Goal: Task Accomplishment & Management: Complete application form

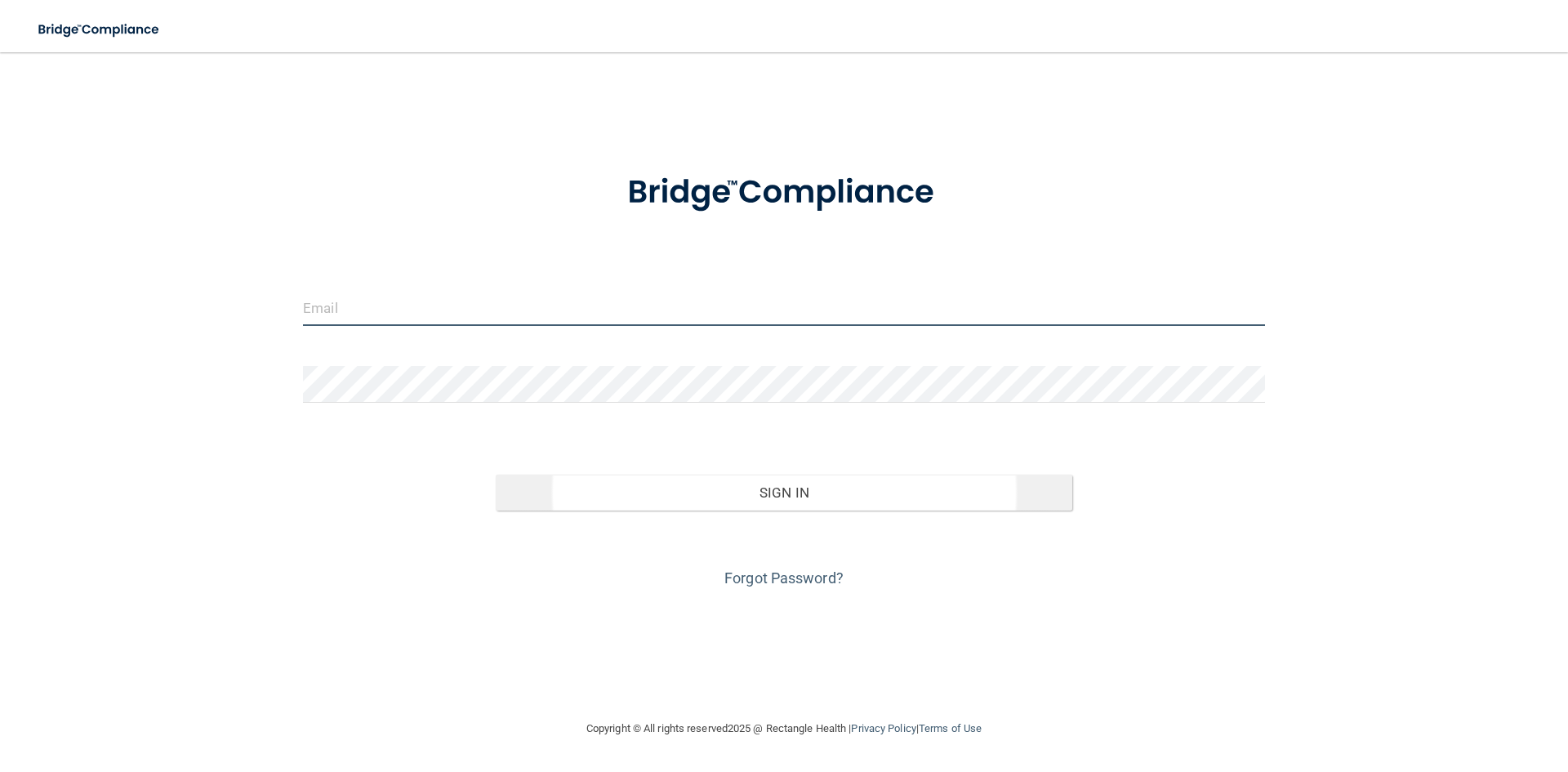
type input "[EMAIL_ADDRESS][DOMAIN_NAME]"
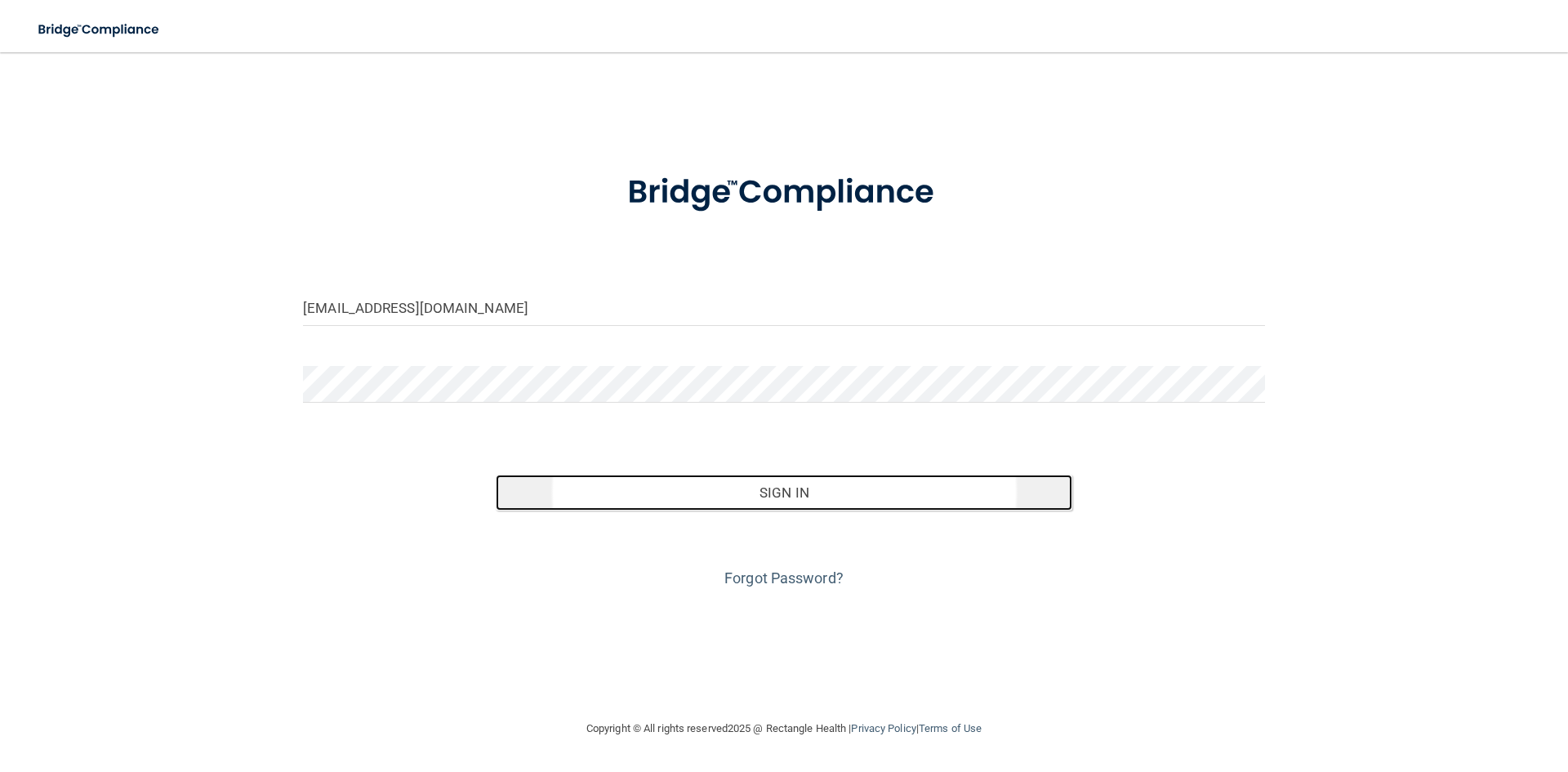
click at [778, 495] on button "Sign In" at bounding box center [784, 492] width 577 height 36
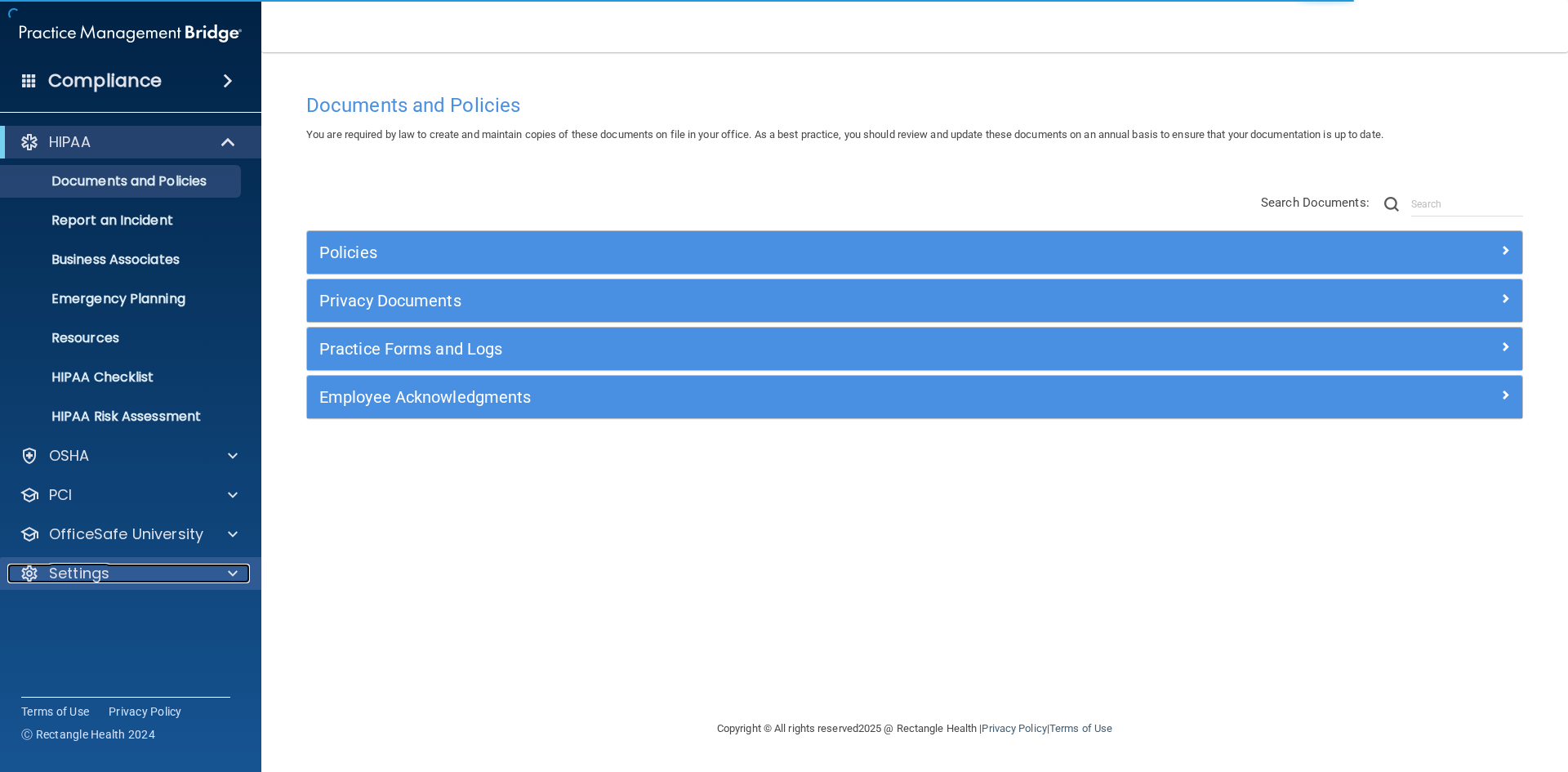
click at [91, 568] on p "Settings" at bounding box center [80, 573] width 60 height 19
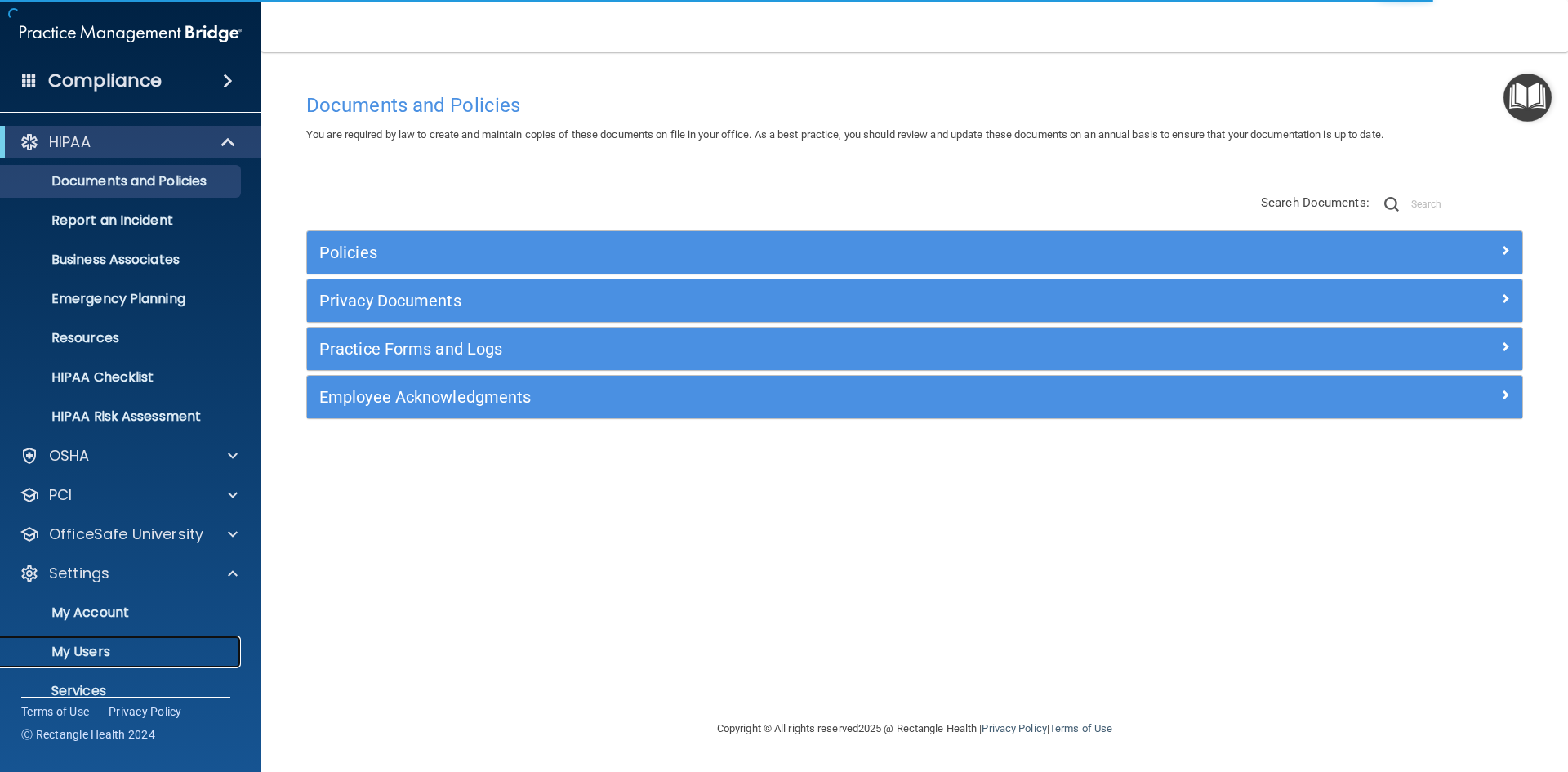
drag, startPoint x: 100, startPoint y: 642, endPoint x: 121, endPoint y: 639, distance: 21.2
click at [99, 644] on p "My Users" at bounding box center [123, 652] width 223 height 16
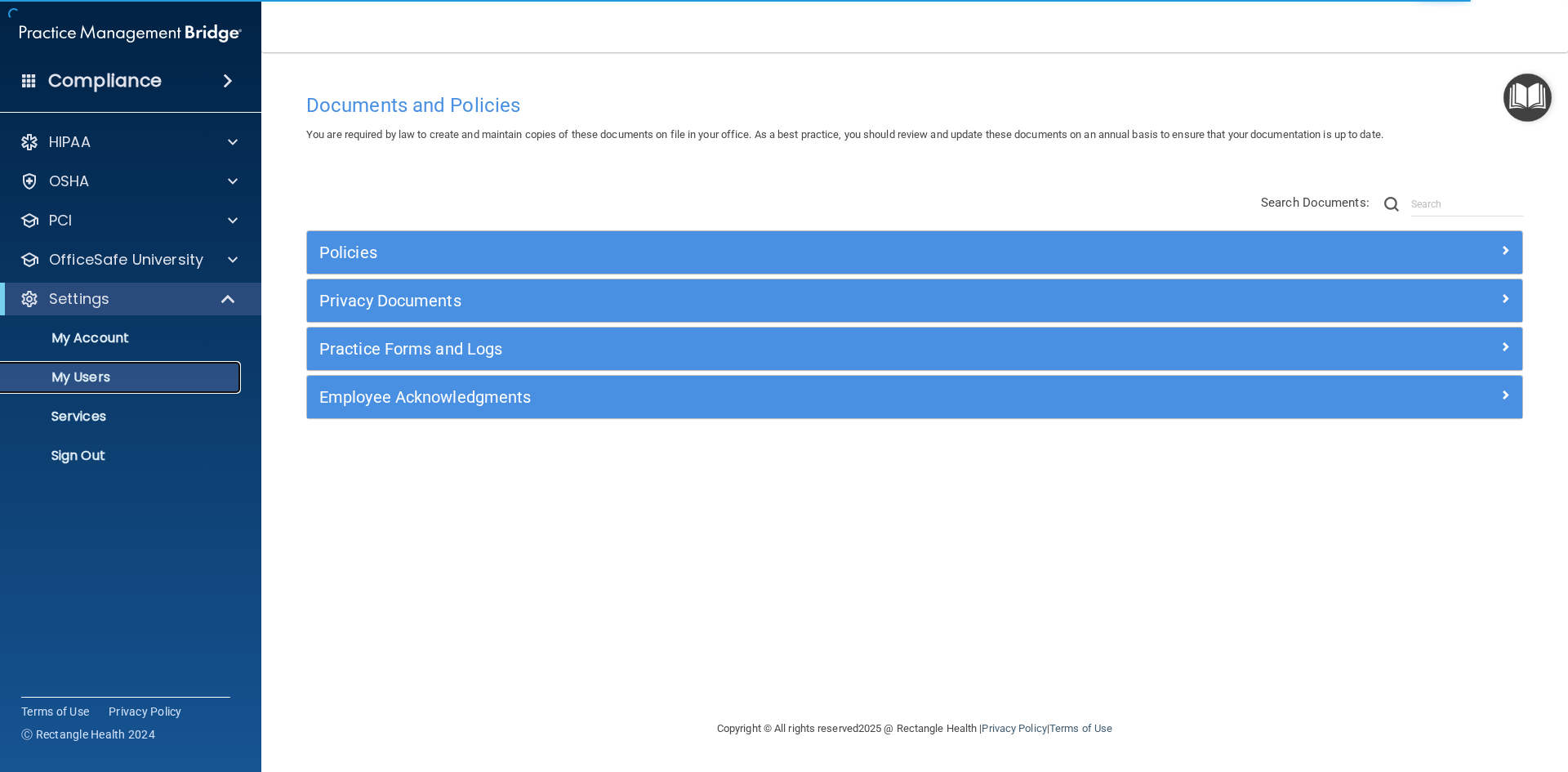
select select "20"
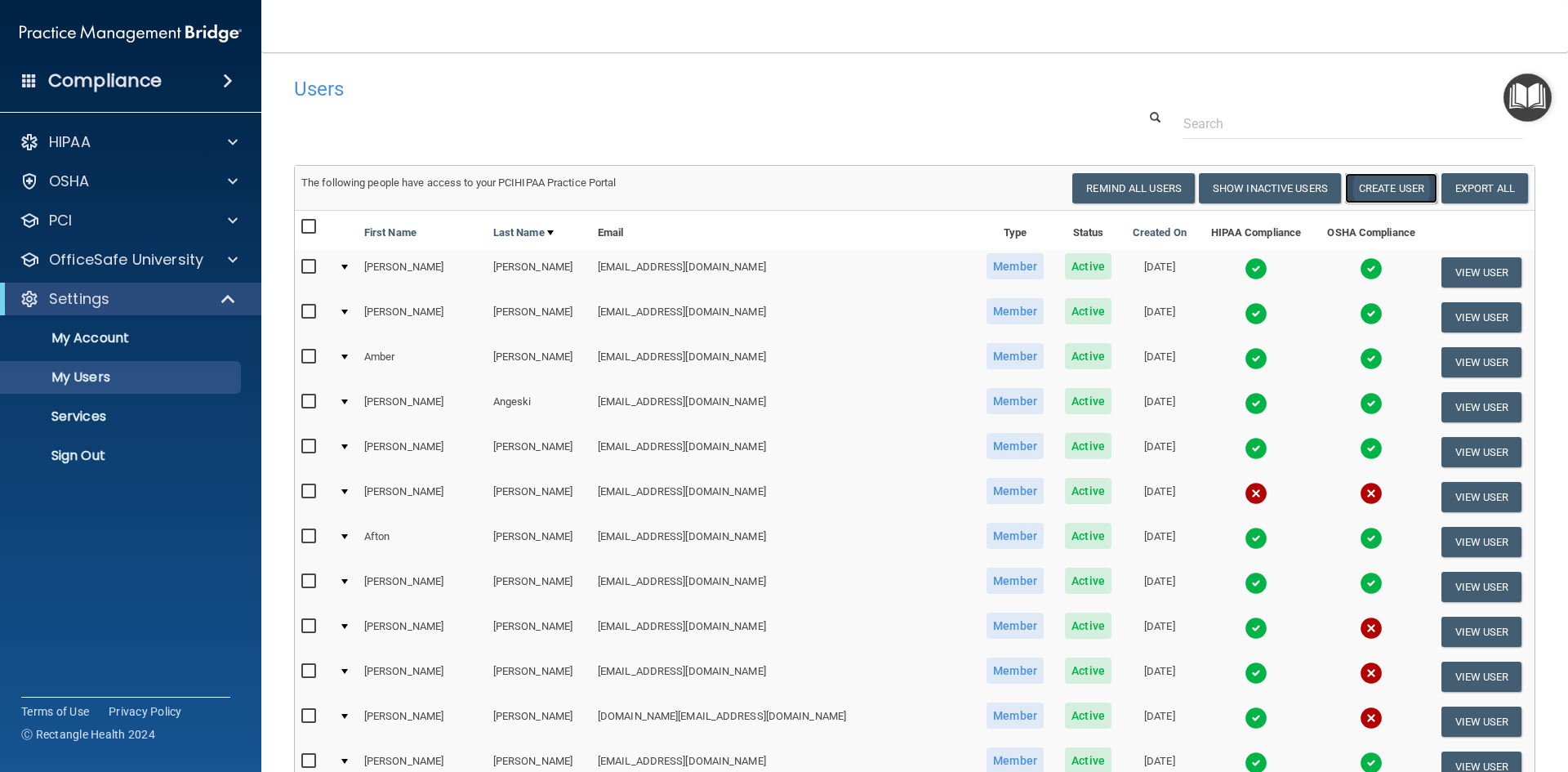
click at [1380, 194] on button "Create User" at bounding box center [1391, 188] width 92 height 30
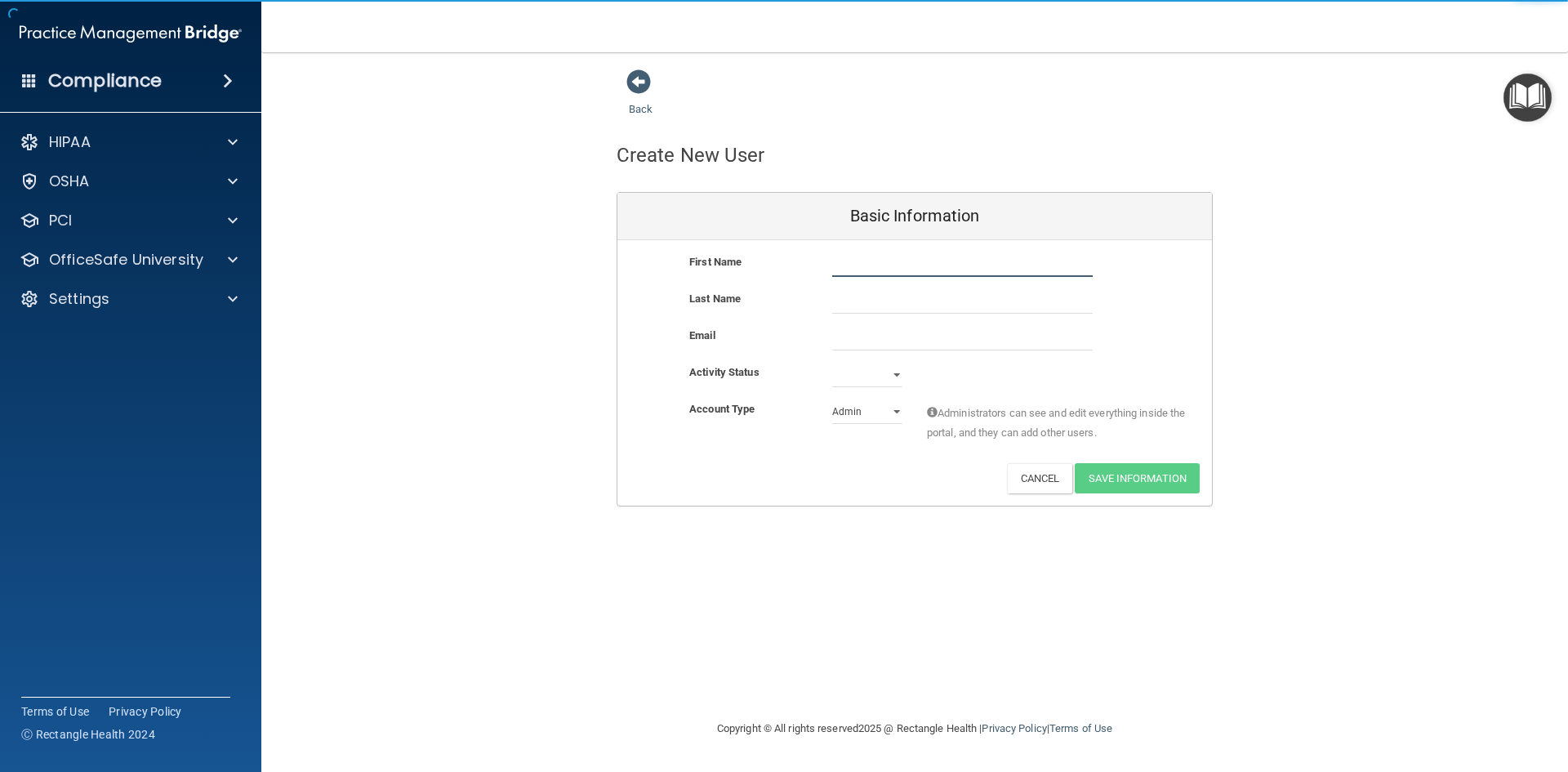
click at [923, 258] on input "text" at bounding box center [962, 264] width 261 height 25
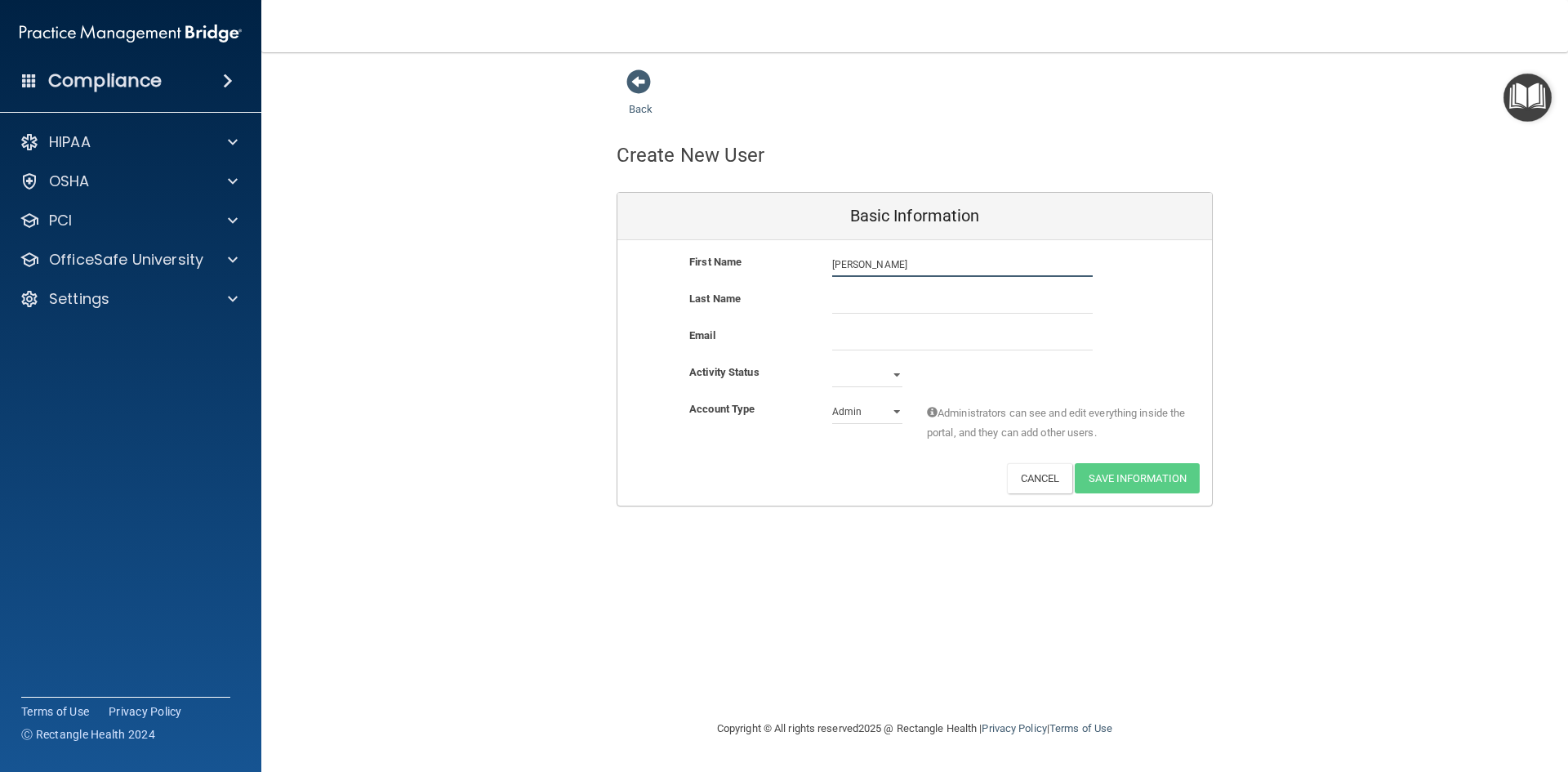
type input "[PERSON_NAME]"
click at [859, 336] on input "email" at bounding box center [962, 338] width 261 height 25
paste input "[PERSON_NAME] <[EMAIL_ADDRESS][DOMAIN_NAME]>"
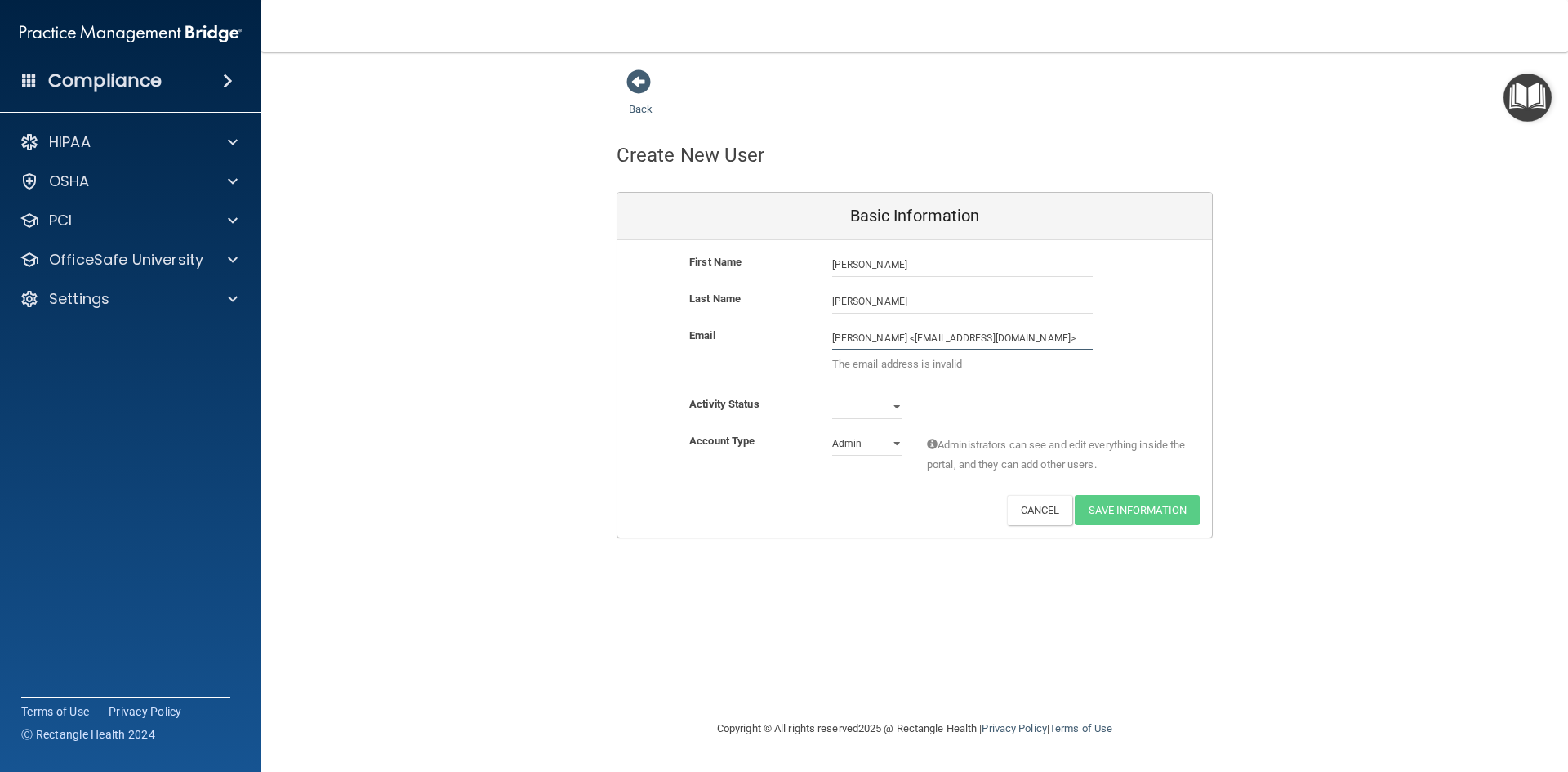
click at [900, 337] on input "[PERSON_NAME] <[EMAIL_ADDRESS][DOMAIN_NAME]>" at bounding box center [962, 338] width 261 height 25
drag, startPoint x: 900, startPoint y: 337, endPoint x: 822, endPoint y: 333, distance: 78.1
click at [822, 333] on div "[PERSON_NAME] <[EMAIL_ADDRESS][DOMAIN_NAME]> The email address is invalid" at bounding box center [963, 354] width 285 height 57
click at [970, 336] on input "[EMAIL_ADDRESS][DOMAIN_NAME]>" at bounding box center [962, 338] width 261 height 25
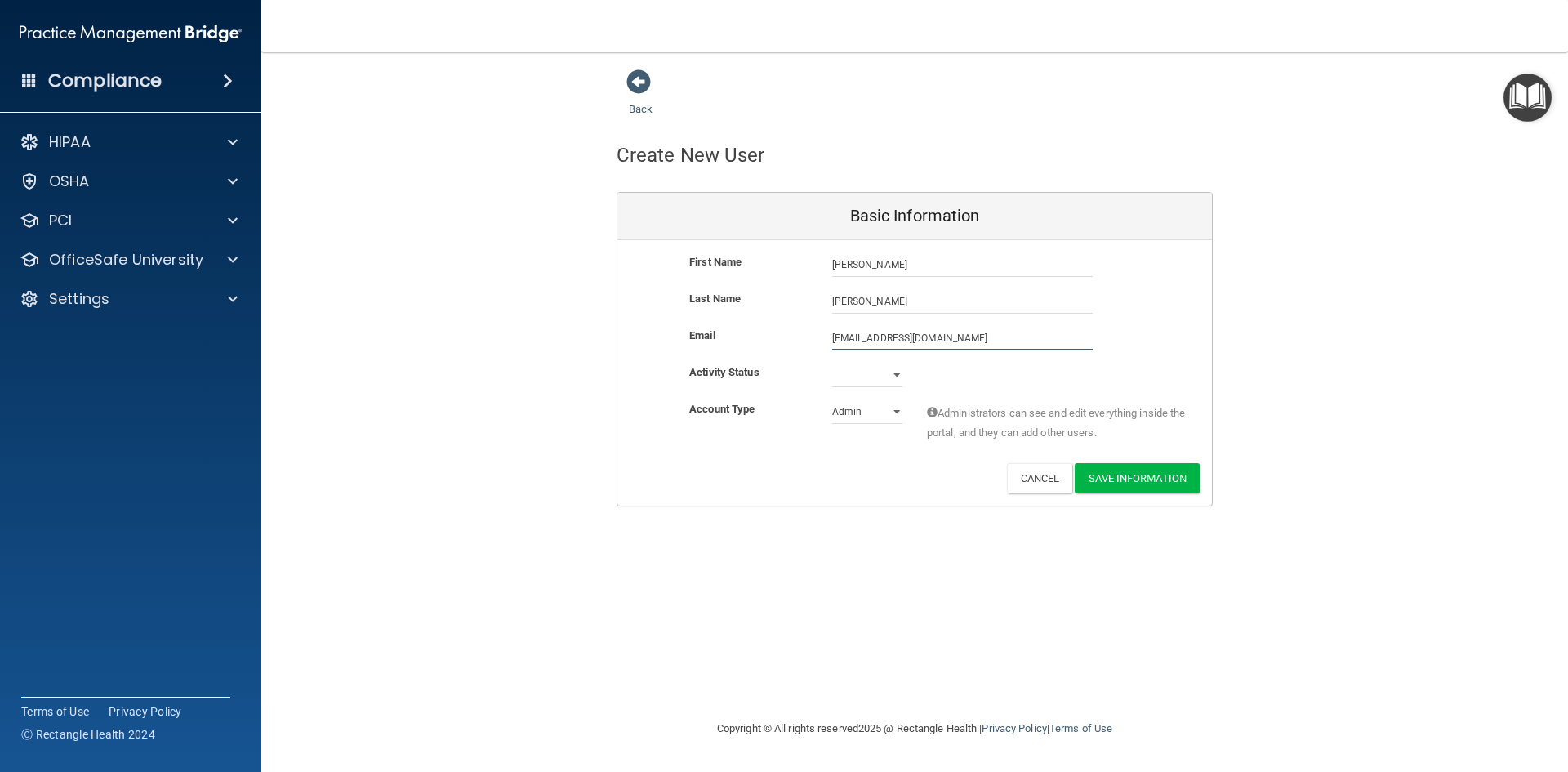
type input "[EMAIL_ADDRESS][DOMAIN_NAME]"
click at [859, 376] on select "Active Inactive" at bounding box center [867, 378] width 70 height 25
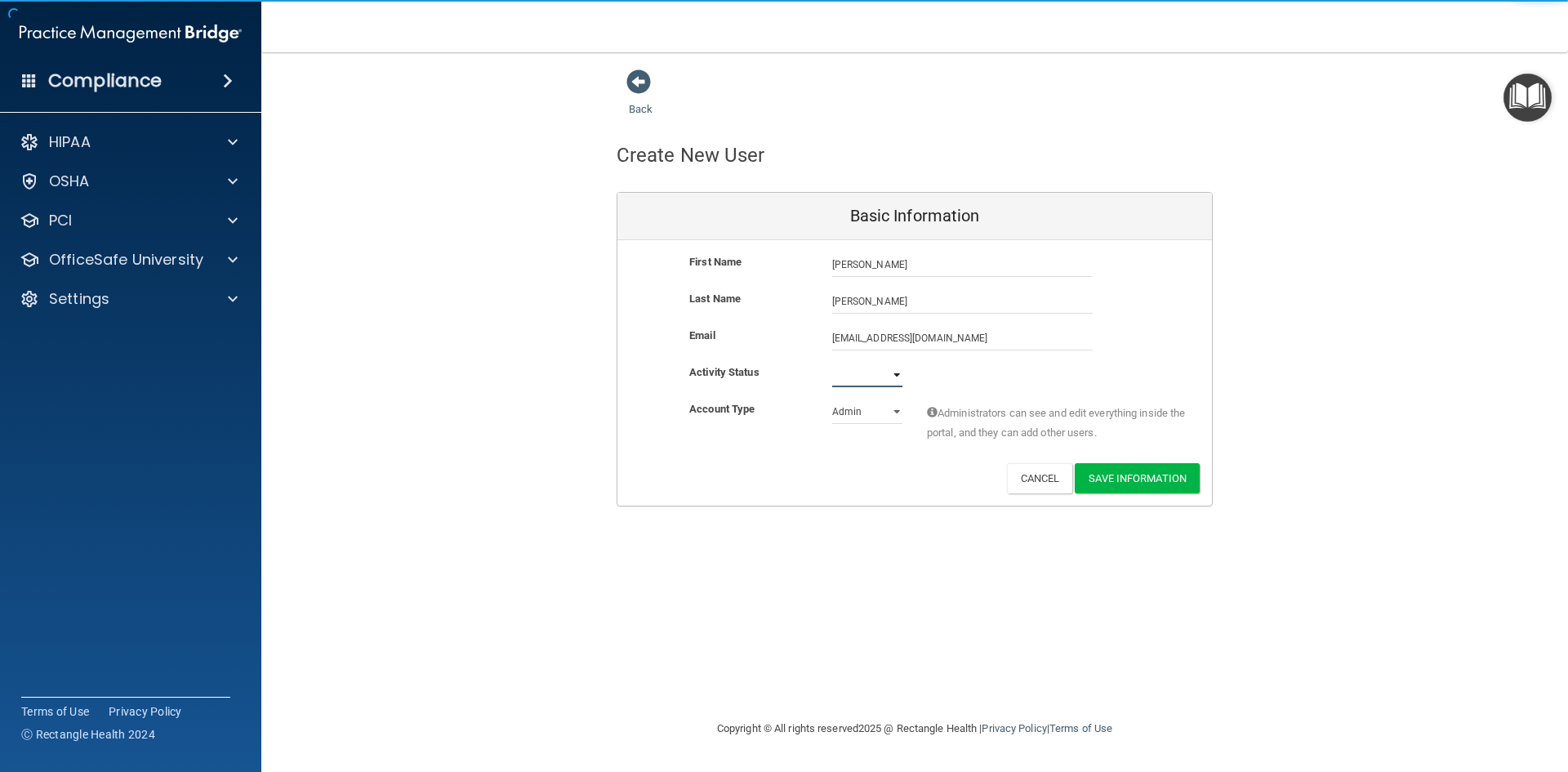
select select "active"
click at [832, 363] on select "Active Inactive" at bounding box center [867, 375] width 70 height 25
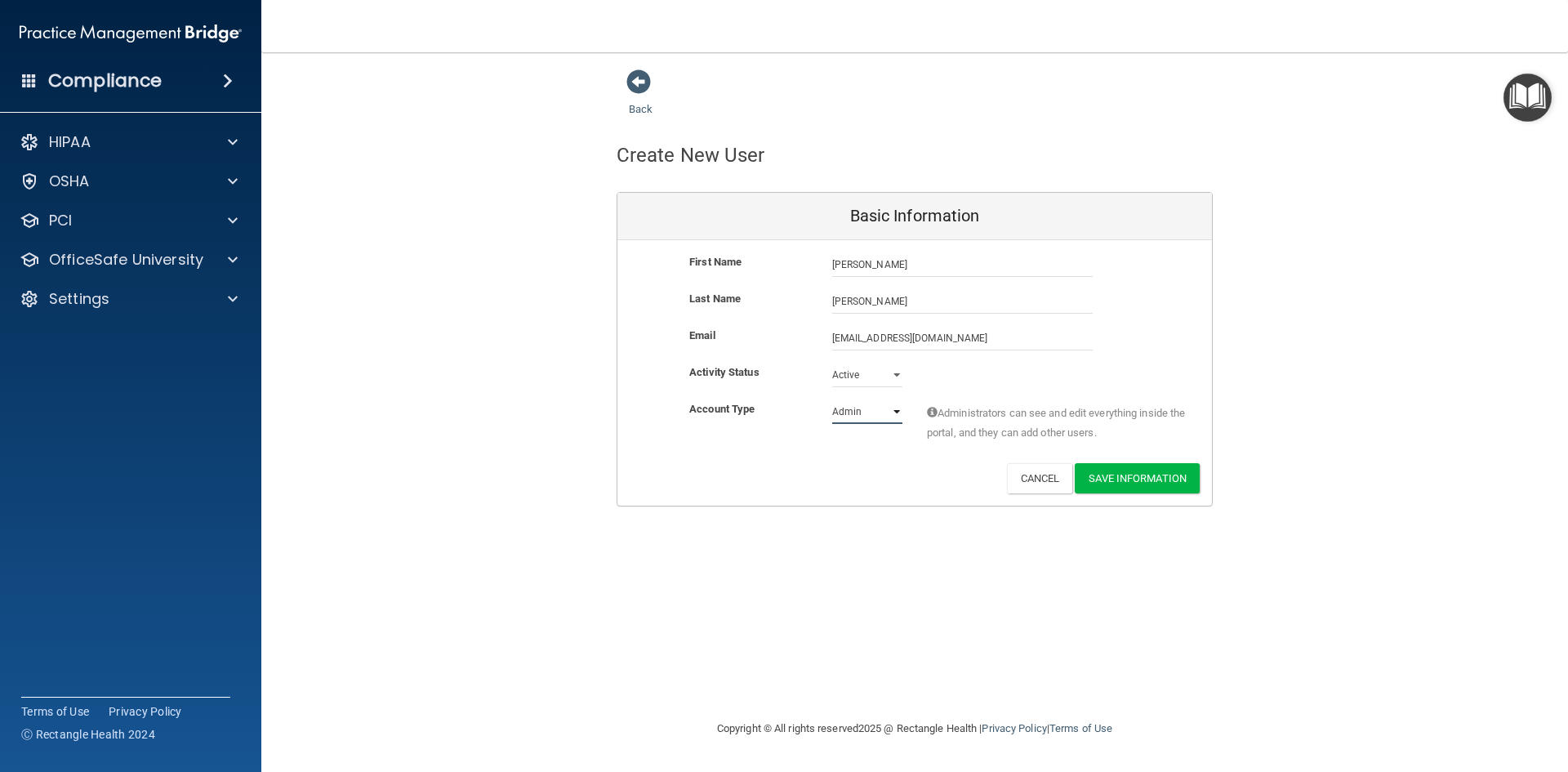
click at [862, 406] on select "Admin Member" at bounding box center [867, 412] width 70 height 25
select select "practice_member"
click at [832, 400] on select "Admin Member" at bounding box center [867, 412] width 70 height 25
click at [1145, 481] on button "Save Information" at bounding box center [1136, 477] width 125 height 30
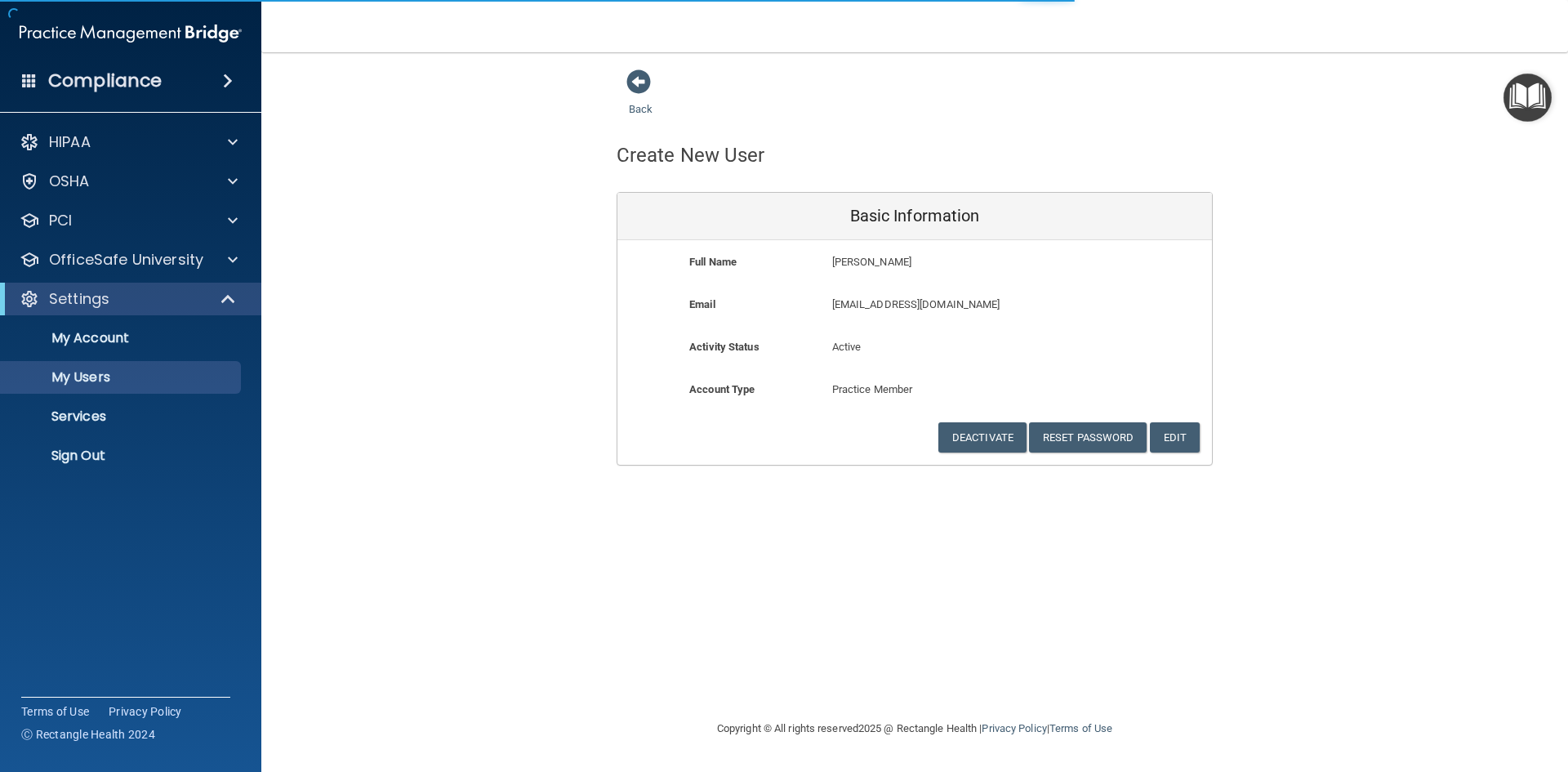
select select "20"
